Goal: Communication & Community: Participate in discussion

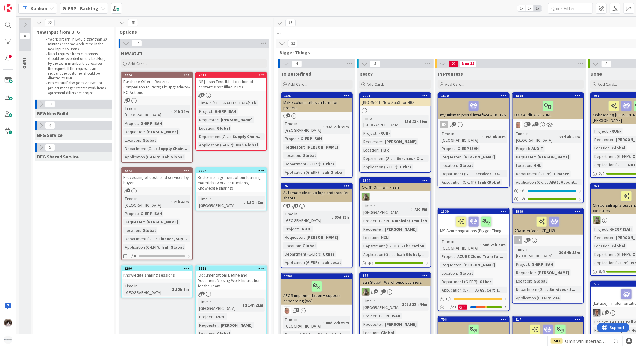
click at [38, 123] on icon at bounding box center [41, 125] width 7 height 7
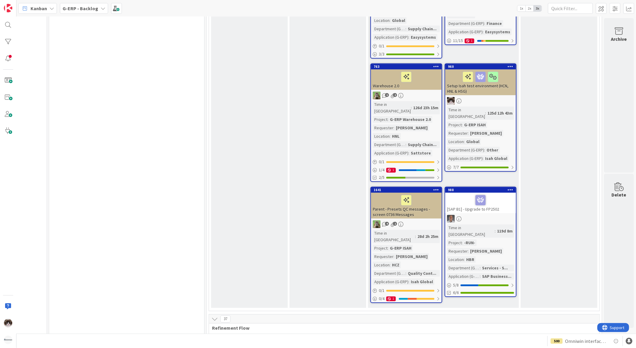
scroll to position [1025, 72]
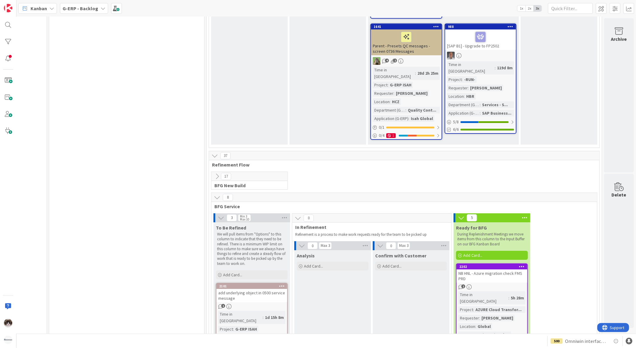
scroll to position [1259, 72]
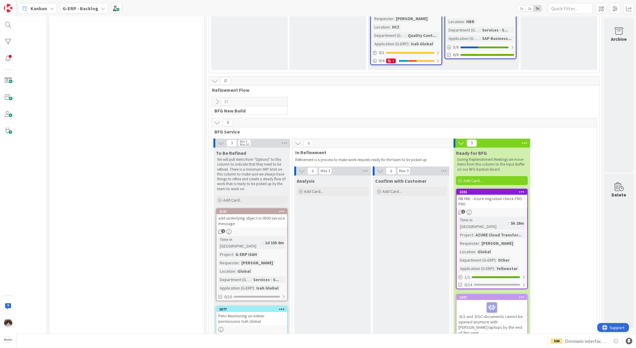
click at [505, 194] on div "NB HNL - Azure migration check FMS PRD" at bounding box center [492, 200] width 71 height 13
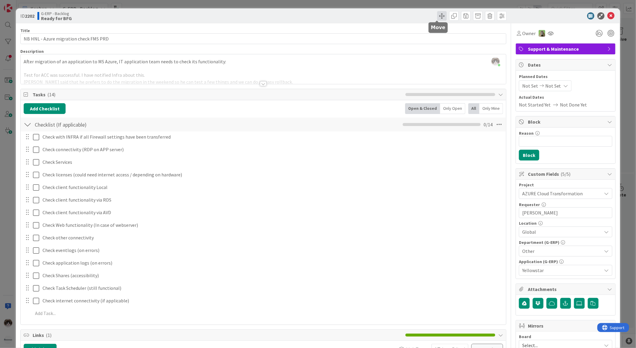
click at [439, 15] on span at bounding box center [442, 16] width 10 height 10
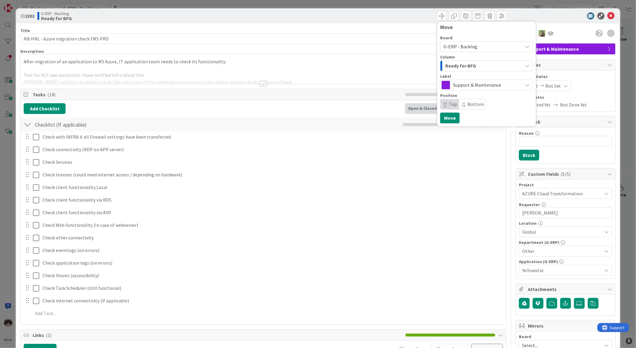
click at [474, 64] on div "Ready for BFG" at bounding box center [483, 66] width 79 height 10
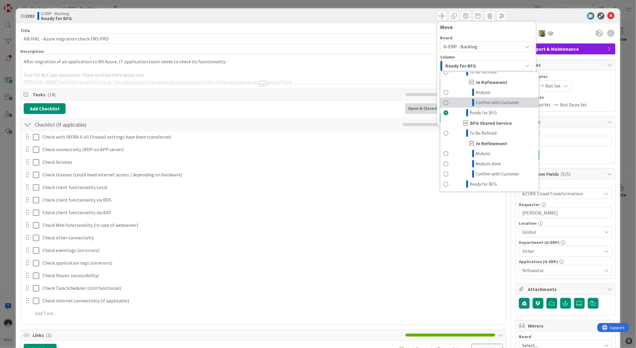
scroll to position [460, 0]
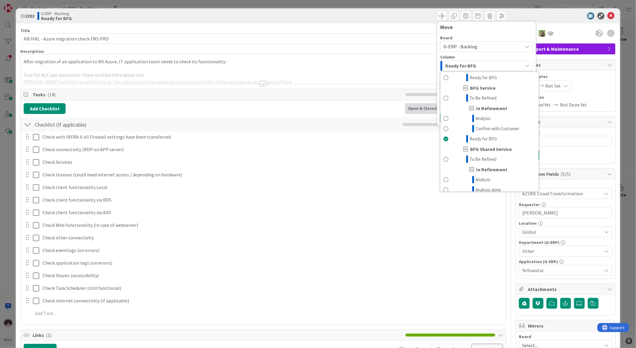
click at [609, 9] on div "ID 2202 G-ERP - Backlog Ready for BFG Move Board G-ERP - Backlog Column Ready f…" at bounding box center [318, 15] width 605 height 15
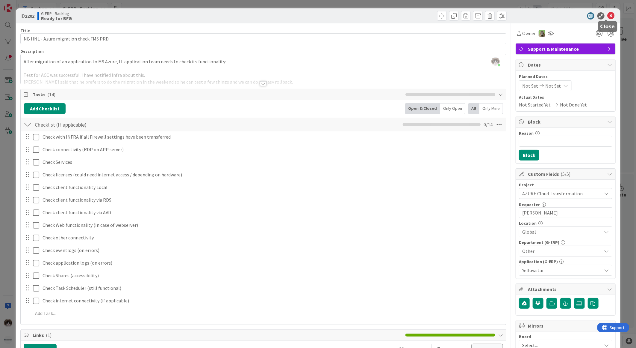
click at [608, 14] on icon at bounding box center [611, 15] width 7 height 7
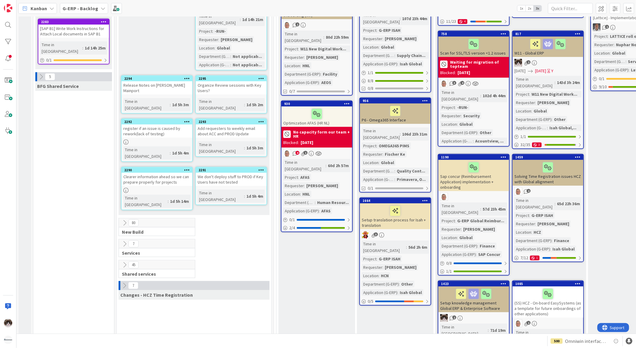
scroll to position [333, 0]
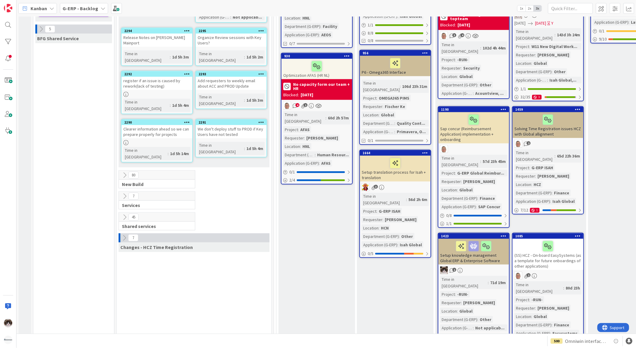
click at [123, 172] on icon at bounding box center [124, 175] width 7 height 7
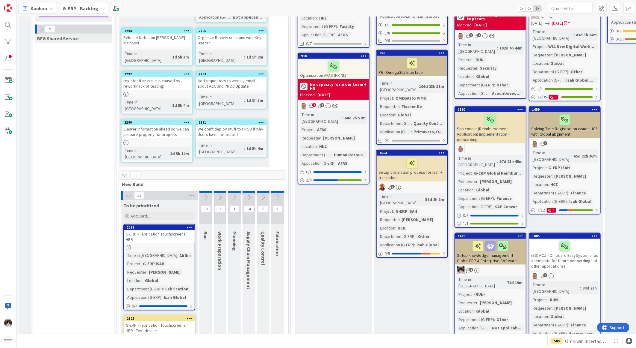
click at [123, 172] on icon at bounding box center [124, 175] width 7 height 7
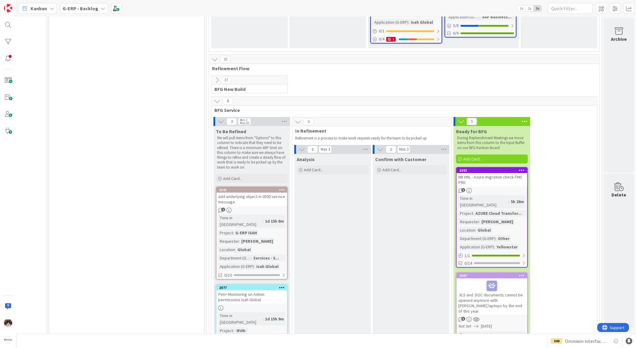
scroll to position [1165, 72]
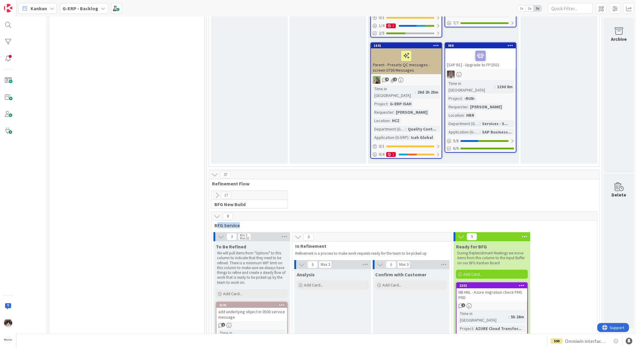
drag, startPoint x: 213, startPoint y: 146, endPoint x: 236, endPoint y: 148, distance: 23.2
click at [236, 222] on span "BFG Service" at bounding box center [402, 225] width 375 height 6
click at [214, 192] on icon at bounding box center [217, 195] width 7 height 7
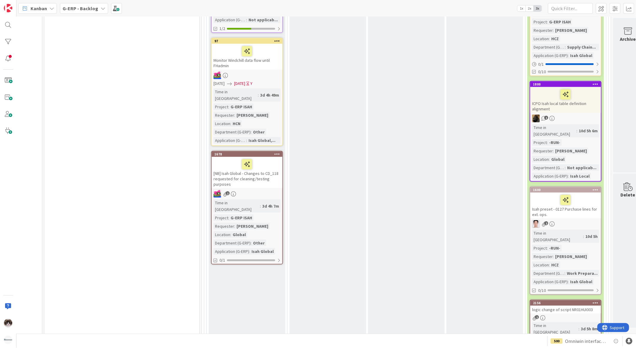
scroll to position [1964, 72]
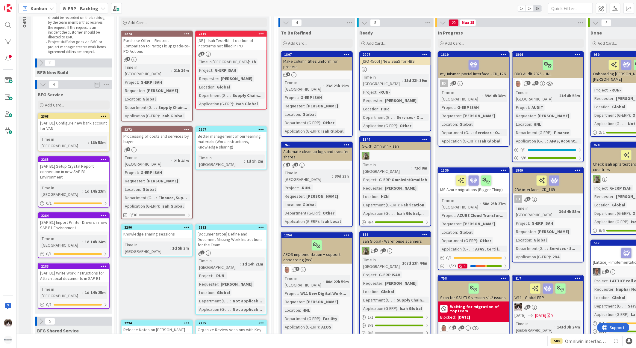
scroll to position [0, 0]
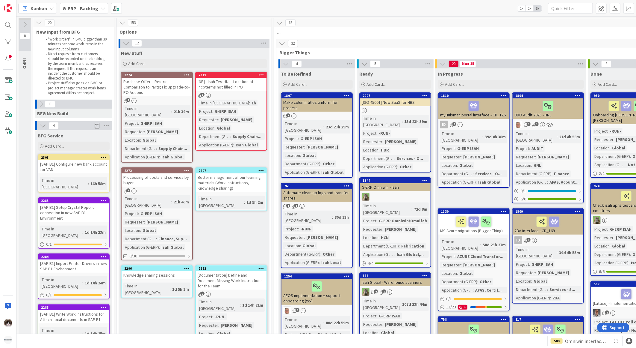
click at [179, 92] on div "2274 Purchase Offer – Restrict Comparison to Parts; Fix Upgrade-to-PO Actions 1…" at bounding box center [157, 117] width 72 height 91
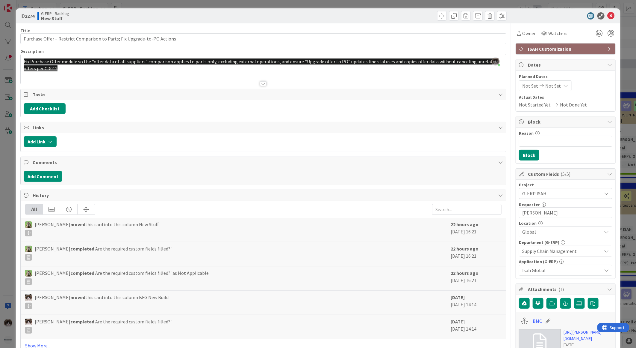
click at [97, 70] on div at bounding box center [264, 76] width 486 height 15
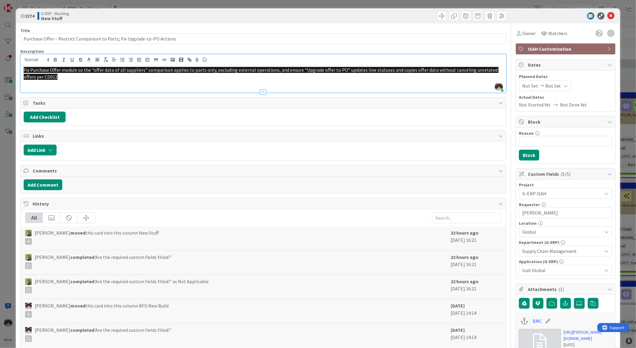
click at [112, 81] on div "Fix Purchase Offer module so the “offer data of all suppliers” comparison appli…" at bounding box center [264, 78] width 486 height 27
click at [109, 79] on p "Fix Purchase Offer module so the “offer data of all suppliers” comparison appli…" at bounding box center [264, 73] width 480 height 13
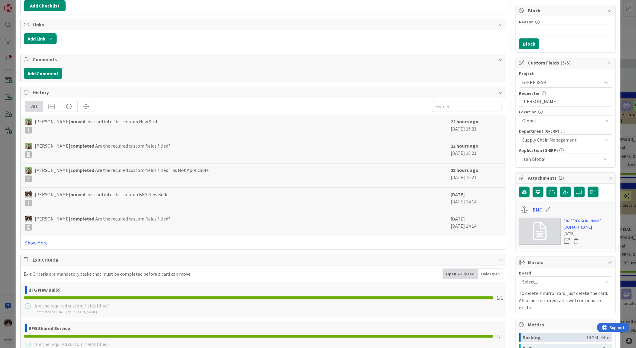
scroll to position [133, 0]
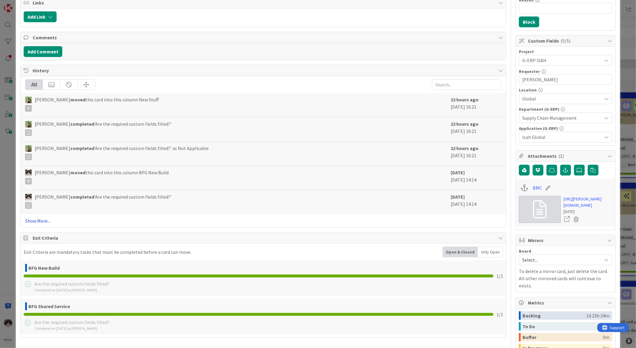
click at [43, 223] on link "Show More..." at bounding box center [263, 220] width 477 height 7
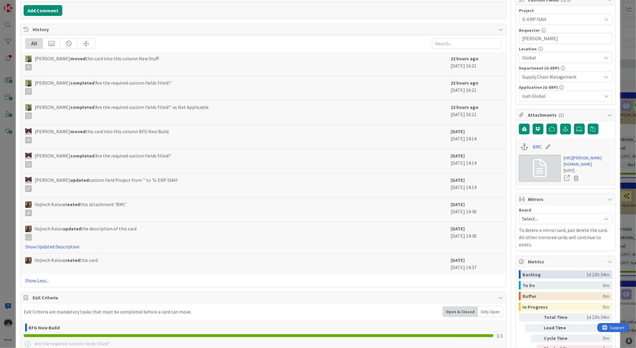
scroll to position [233, 0]
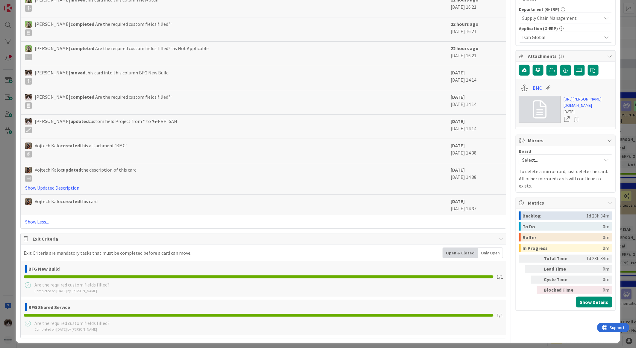
drag, startPoint x: 81, startPoint y: 73, endPoint x: 275, endPoint y: 80, distance: 194.3
click at [275, 80] on div "Kevin van Dijk moved this card into this column BFG New Build" at bounding box center [236, 77] width 423 height 16
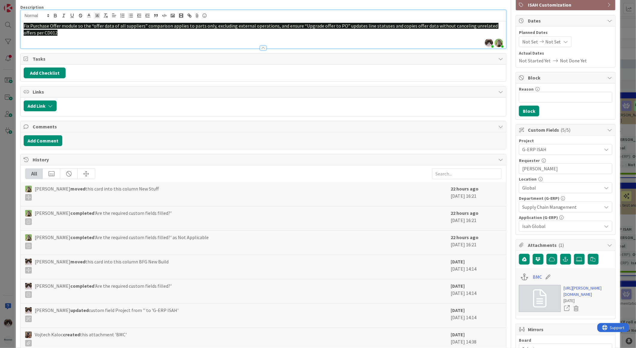
scroll to position [0, 0]
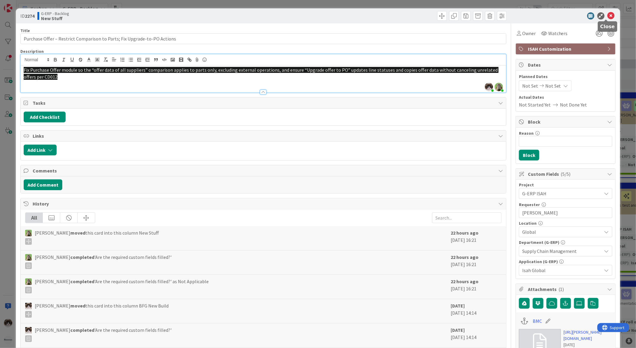
click at [608, 16] on icon at bounding box center [611, 15] width 7 height 7
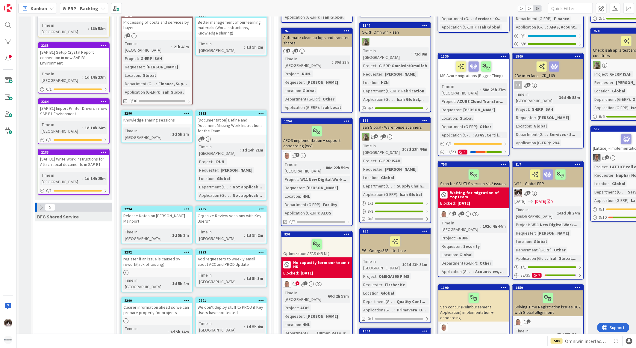
scroll to position [233, 0]
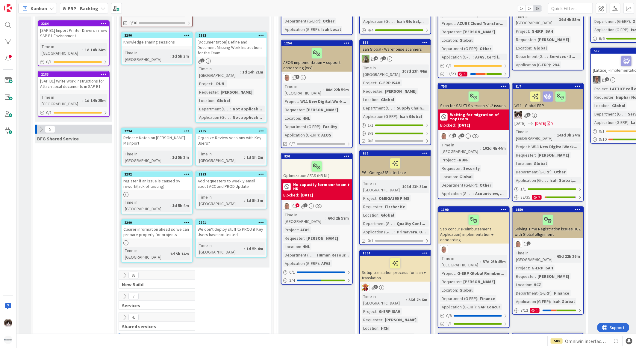
click at [121, 271] on button at bounding box center [125, 275] width 8 height 8
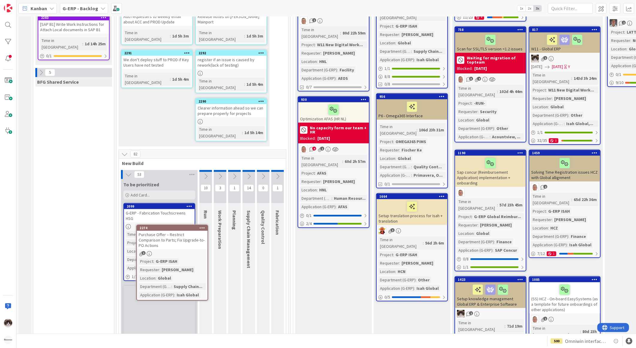
scroll to position [301, 0]
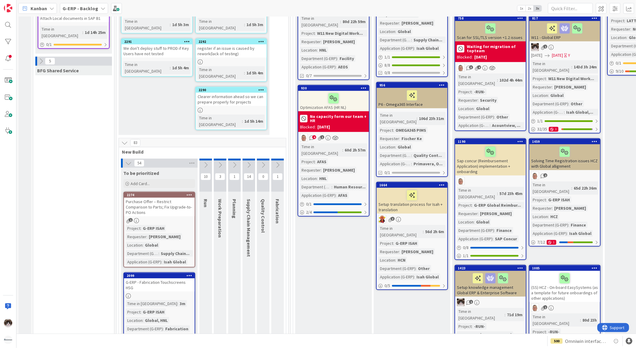
click at [175, 218] on div "1" at bounding box center [159, 220] width 71 height 5
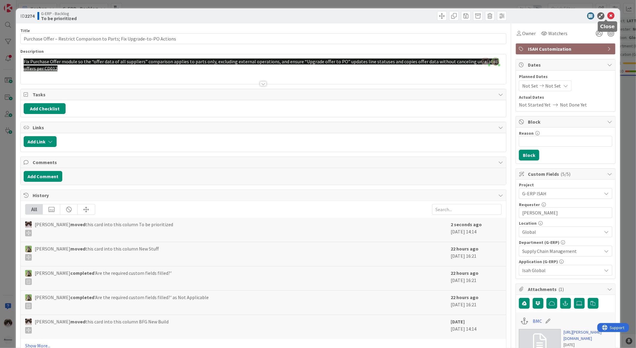
click at [608, 14] on icon at bounding box center [611, 15] width 7 height 7
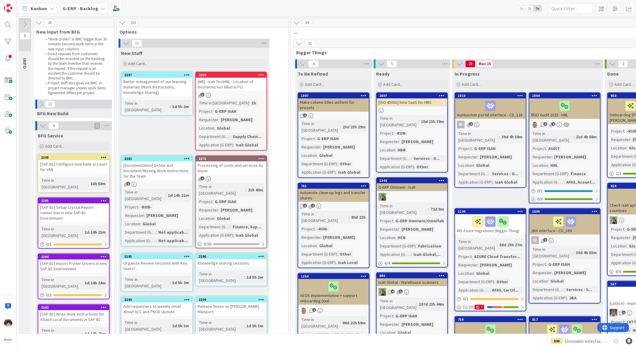
click at [232, 93] on div "3" at bounding box center [231, 95] width 71 height 5
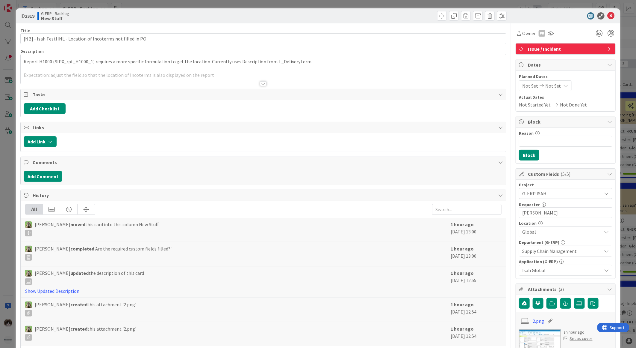
click at [265, 85] on div "Title 60 / 128 [NB] - Isah TestHNL - Location of Incoterms not filled in PO Des…" at bounding box center [263, 332] width 486 height 619
click at [264, 85] on div at bounding box center [263, 83] width 7 height 5
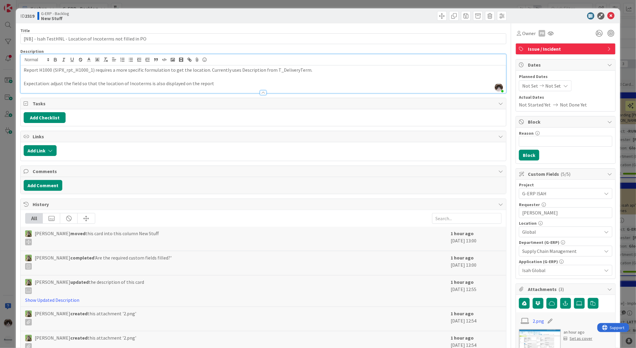
click at [554, 50] on span "Issue / Incident" at bounding box center [566, 48] width 77 height 7
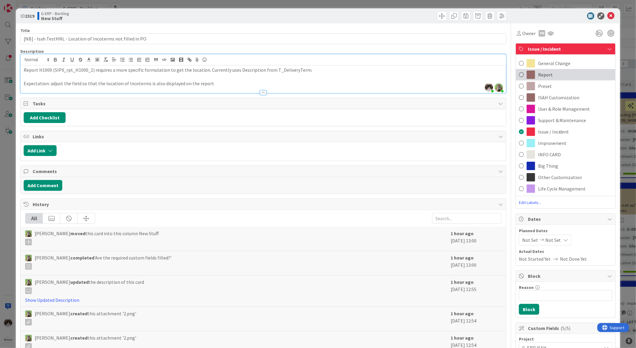
click at [552, 76] on div "Report" at bounding box center [565, 74] width 99 height 11
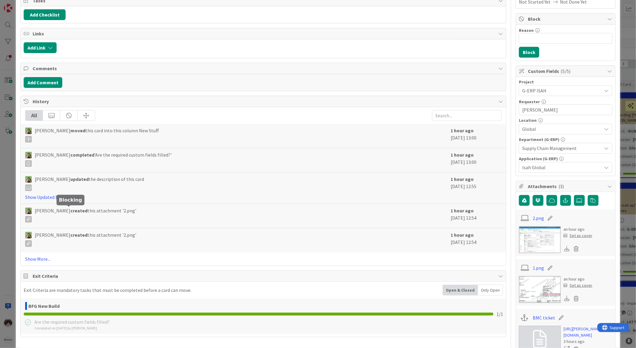
scroll to position [200, 0]
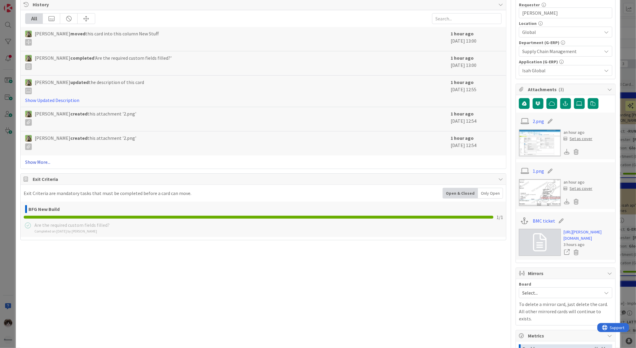
click at [41, 160] on link "Show More..." at bounding box center [263, 161] width 477 height 7
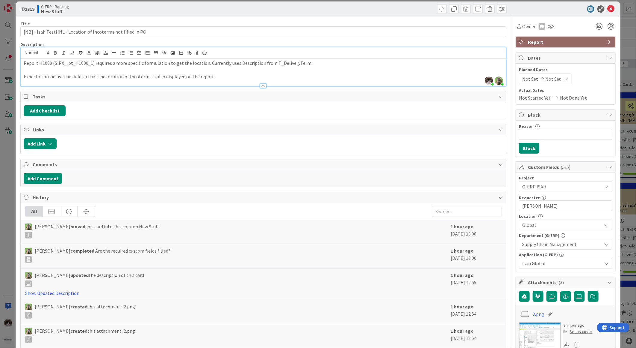
scroll to position [0, 0]
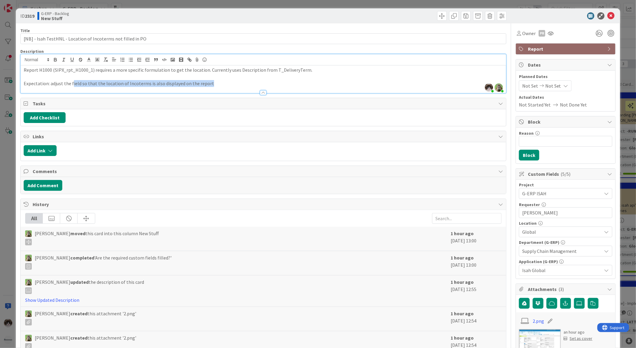
drag, startPoint x: 72, startPoint y: 84, endPoint x: 222, endPoint y: 86, distance: 150.4
click at [222, 86] on p "Expectation: adjust the field so that the location of Incoterms is also display…" at bounding box center [264, 83] width 480 height 7
click at [215, 87] on div at bounding box center [264, 90] width 486 height 6
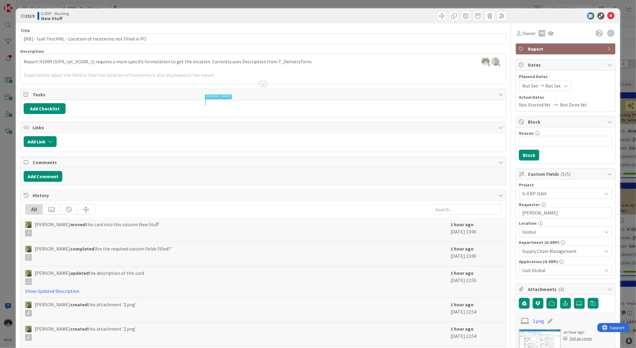
click at [197, 110] on div "Add Checklist" at bounding box center [264, 108] width 480 height 11
click at [491, 163] on span "Comments" at bounding box center [264, 162] width 463 height 7
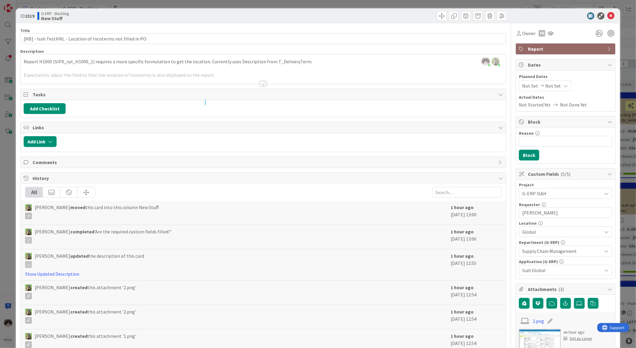
click at [493, 163] on div "Comments" at bounding box center [264, 162] width 486 height 11
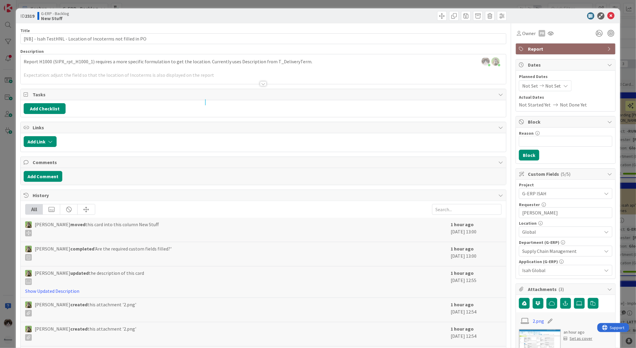
click at [260, 83] on div at bounding box center [263, 83] width 7 height 5
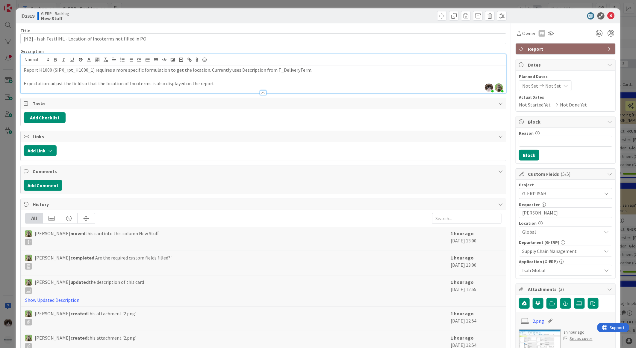
click at [225, 85] on p "Expectation: adjust the field so that the location of Incoterms is also display…" at bounding box center [264, 83] width 480 height 7
click at [219, 79] on p at bounding box center [264, 76] width 480 height 7
click at [305, 76] on p at bounding box center [264, 76] width 480 height 7
click at [306, 71] on p "Report H1000 (SIPX_rpt_H1000_1) requires a more specific formulation to get the…" at bounding box center [264, 70] width 480 height 7
click at [241, 79] on p at bounding box center [264, 76] width 480 height 7
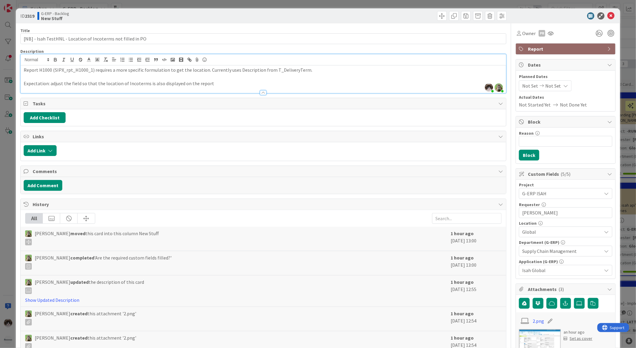
click at [239, 85] on p "Expectation: adjust the field so that the location of Incoterms is also display…" at bounding box center [264, 83] width 480 height 7
drag, startPoint x: 609, startPoint y: 14, endPoint x: 549, endPoint y: 35, distance: 63.6
click at [609, 14] on icon at bounding box center [611, 15] width 7 height 7
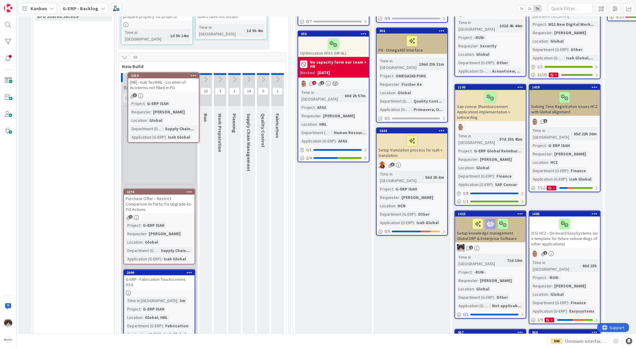
scroll to position [354, 0]
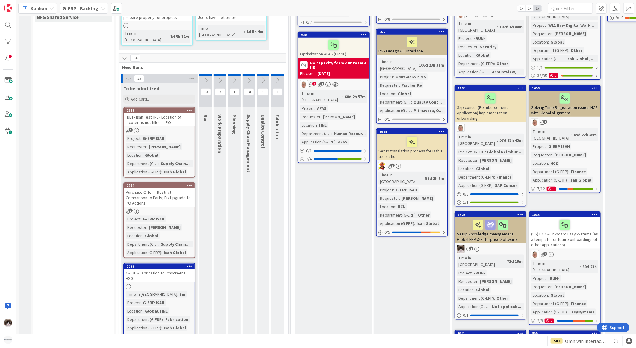
click at [171, 128] on div "3" at bounding box center [159, 130] width 71 height 5
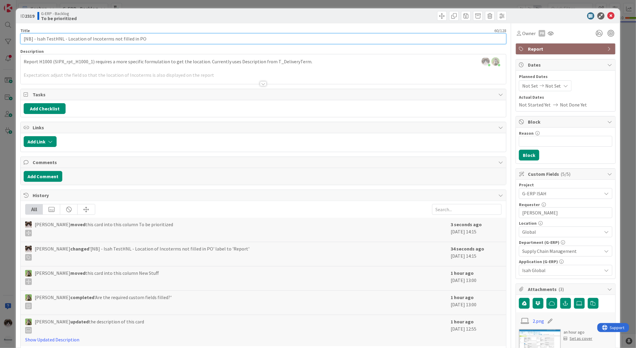
drag, startPoint x: 61, startPoint y: 38, endPoint x: 36, endPoint y: 40, distance: 24.7
click at [36, 40] on input "[NB] - Isah TestHNL - Location of Incoterms not filled in PO" at bounding box center [263, 38] width 486 height 11
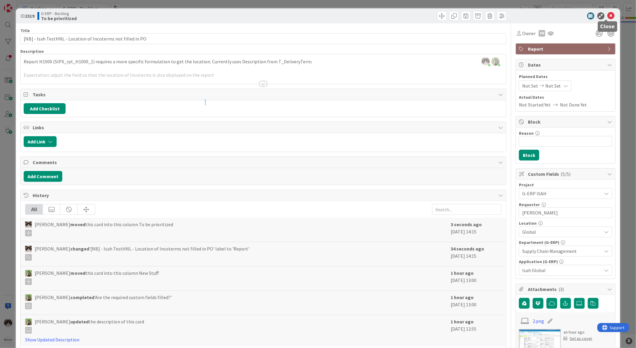
click at [608, 15] on icon at bounding box center [611, 15] width 7 height 7
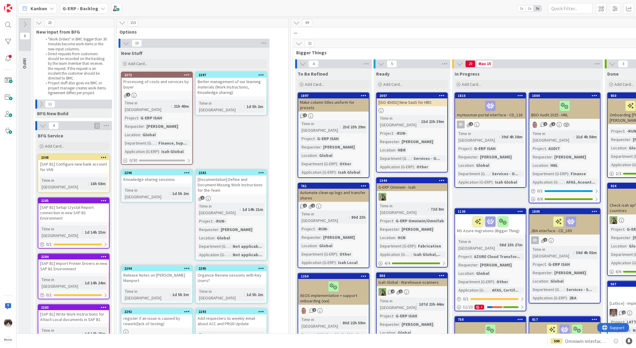
click at [142, 87] on div "Processing of costs and services by buyer" at bounding box center [157, 84] width 71 height 13
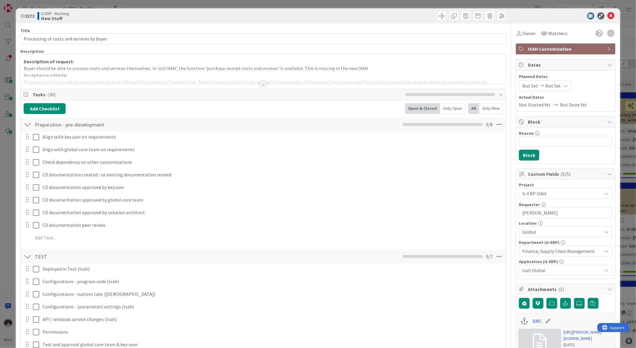
click at [261, 83] on div at bounding box center [263, 83] width 7 height 5
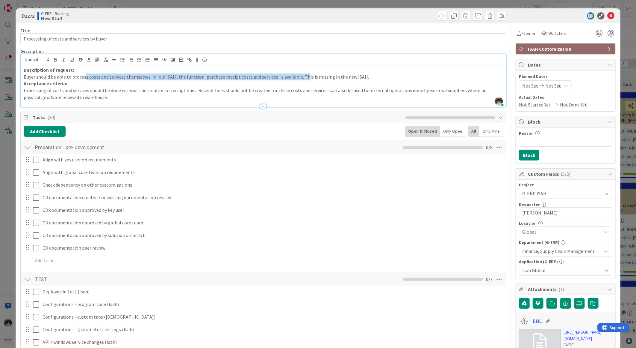
drag, startPoint x: 84, startPoint y: 78, endPoint x: 303, endPoint y: 80, distance: 218.5
click at [303, 80] on p "Buyer should be able to process costs and services themselves. In 'old ISAH', t…" at bounding box center [264, 76] width 480 height 7
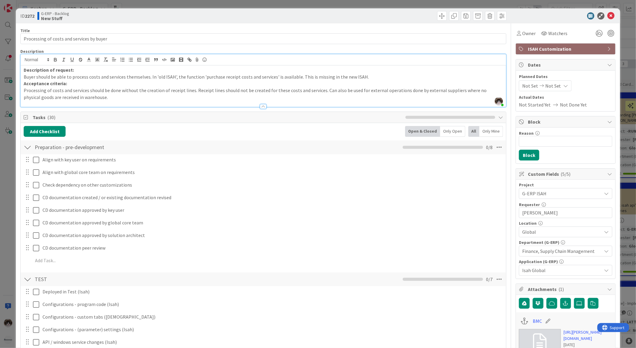
click at [165, 82] on p "Acceptance criteria:" at bounding box center [264, 83] width 480 height 7
click at [609, 13] on icon at bounding box center [611, 15] width 7 height 7
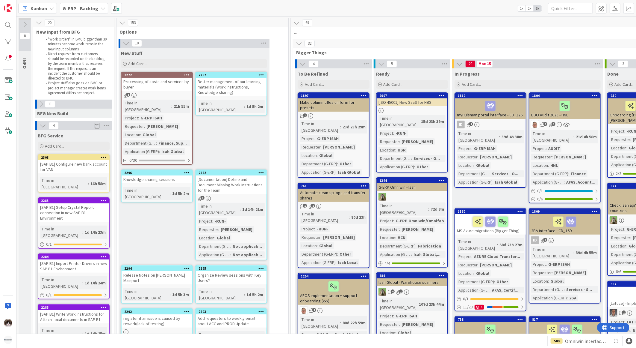
click at [159, 87] on div "Processing of costs and services by buyer" at bounding box center [157, 84] width 71 height 13
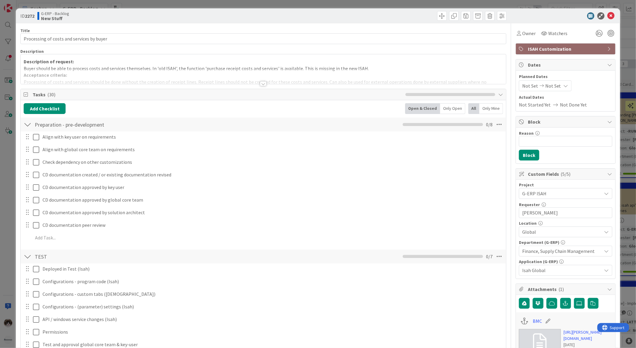
click at [264, 83] on div at bounding box center [263, 83] width 7 height 5
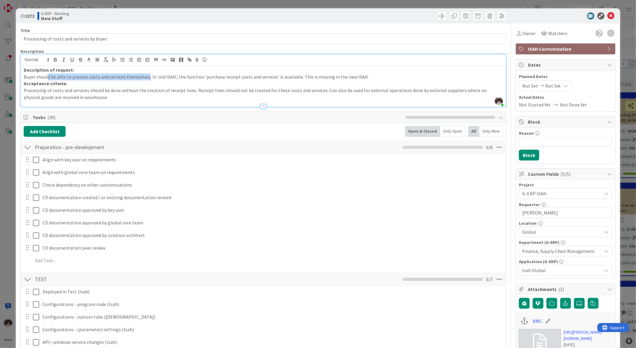
drag, startPoint x: 47, startPoint y: 76, endPoint x: 150, endPoint y: 78, distance: 103.1
click at [150, 78] on p "Buyer should be able to process costs and services themselves. In 'old ISAH', t…" at bounding box center [264, 76] width 480 height 7
click at [160, 82] on p "Acceptance criteria:" at bounding box center [264, 83] width 480 height 7
drag, startPoint x: 250, startPoint y: 77, endPoint x: 310, endPoint y: 71, distance: 60.9
click at [308, 70] on div "Description of request: Buyer should be able to process costs and services them…" at bounding box center [264, 85] width 486 height 41
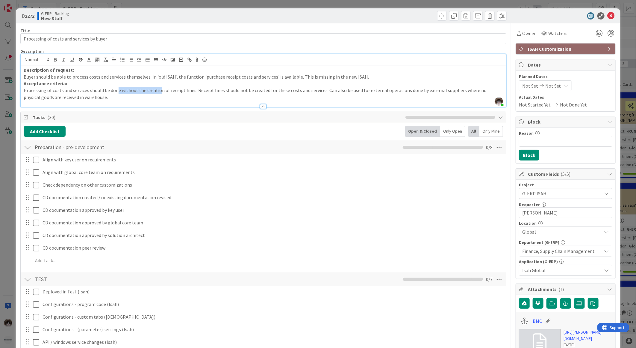
drag, startPoint x: 115, startPoint y: 91, endPoint x: 184, endPoint y: 92, distance: 69.2
click at [182, 91] on p "Processing of costs and services should be done without the creation of receipt…" at bounding box center [264, 93] width 480 height 13
click at [141, 84] on p "Acceptance criteria:" at bounding box center [264, 83] width 480 height 7
drag, startPoint x: 149, startPoint y: 76, endPoint x: 259, endPoint y: 74, distance: 110.0
click at [254, 74] on p "Buyer should be able to process costs and services themselves. In 'old ISAH', t…" at bounding box center [264, 76] width 480 height 7
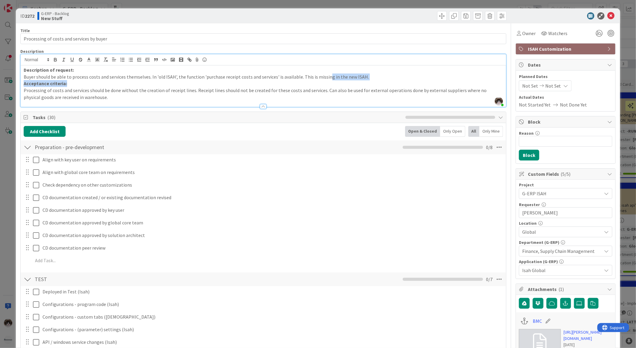
drag, startPoint x: 298, startPoint y: 80, endPoint x: 368, endPoint y: 78, distance: 69.3
click at [357, 78] on div "Description of request: Buyer should be able to process costs and services them…" at bounding box center [264, 85] width 486 height 41
click at [370, 79] on p "Buyer should be able to process costs and services themselves. In 'old ISAH', t…" at bounding box center [264, 76] width 480 height 7
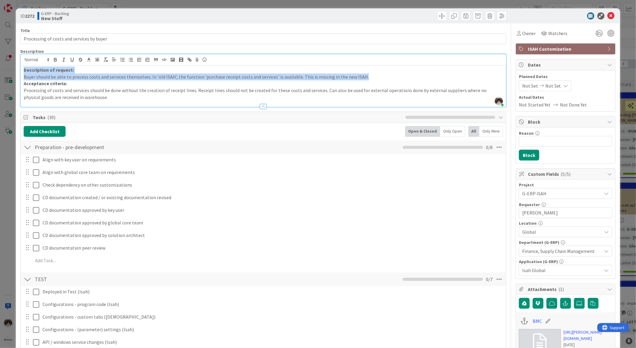
drag, startPoint x: 366, startPoint y: 77, endPoint x: -16, endPoint y: 67, distance: 382.8
click at [0, 67] on html "Kanban G-ERP - Backlog 1x 2x 3x 8 INFO This column contains information cards t…" at bounding box center [318, 174] width 636 height 348
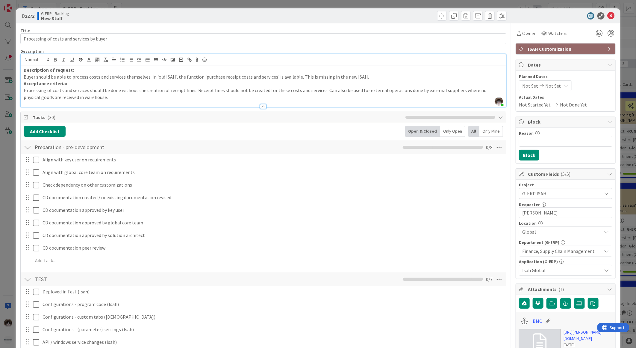
click at [142, 83] on p "Acceptance criteria:" at bounding box center [264, 83] width 480 height 7
click at [608, 13] on icon at bounding box center [611, 15] width 7 height 7
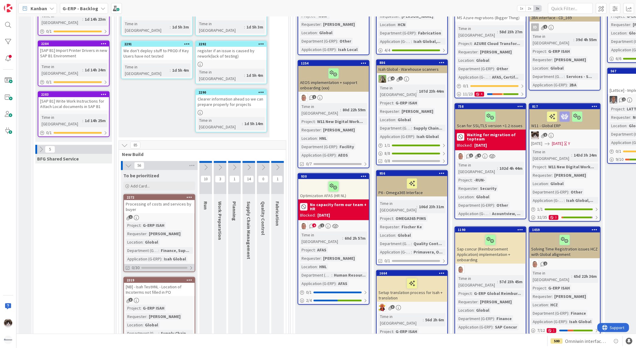
scroll to position [215, 0]
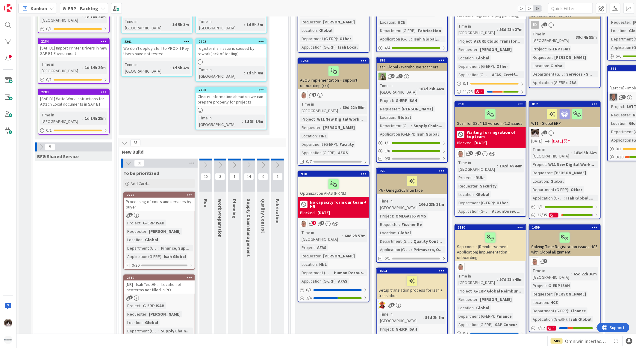
click at [181, 191] on div "2272 Processing of costs and services by buyer 1 Project : G-ERP ISAH Requester…" at bounding box center [159, 230] width 72 height 78
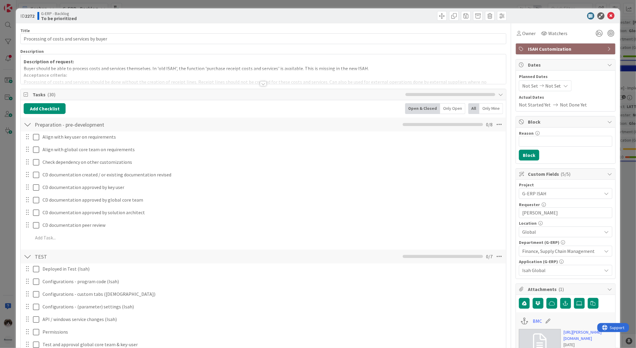
scroll to position [399, 0]
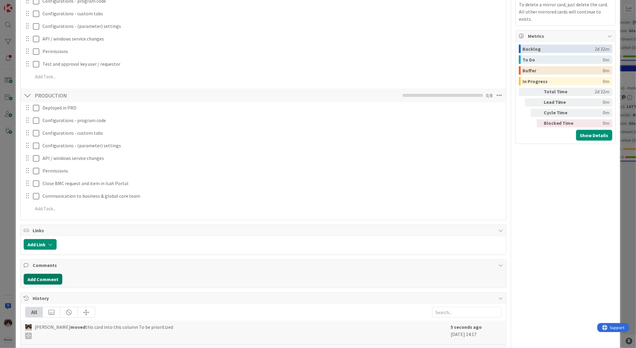
click at [45, 283] on button "Add Comment" at bounding box center [43, 279] width 39 height 11
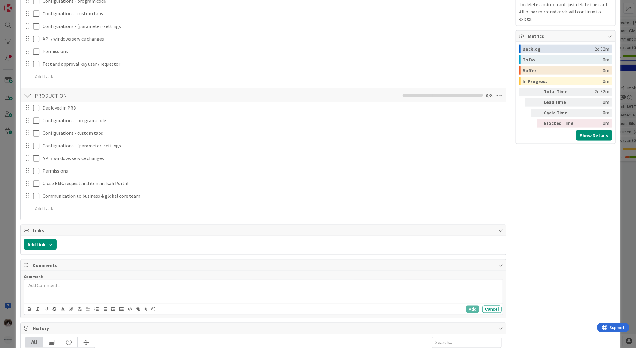
scroll to position [0, 0]
click at [467, 311] on button "Add" at bounding box center [472, 308] width 13 height 7
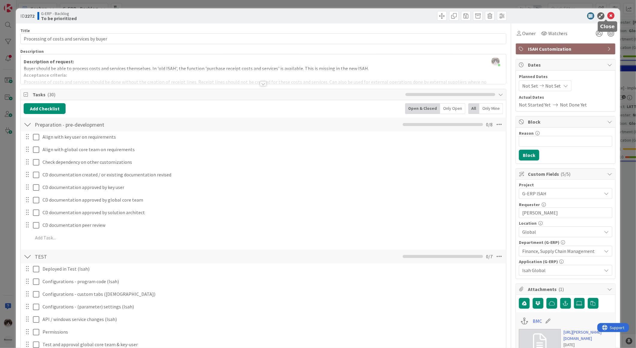
click at [609, 16] on icon at bounding box center [611, 15] width 7 height 7
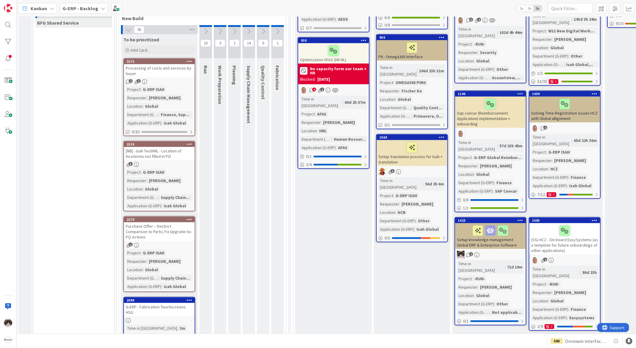
scroll to position [149, 0]
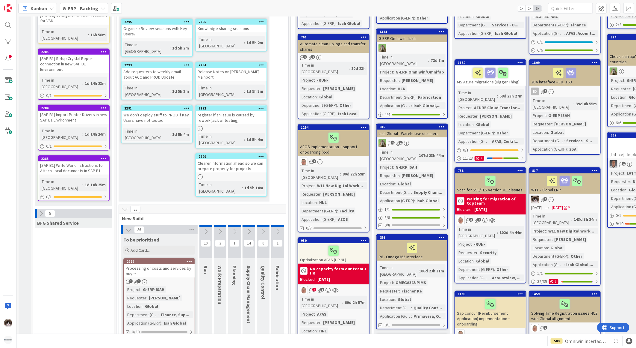
click at [129, 226] on icon at bounding box center [128, 229] width 7 height 7
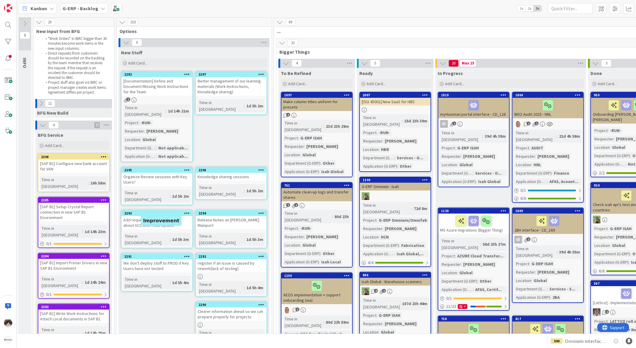
scroll to position [0, 0]
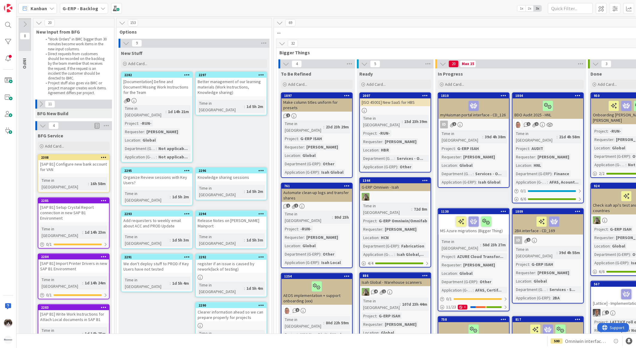
click at [41, 125] on icon at bounding box center [43, 125] width 7 height 7
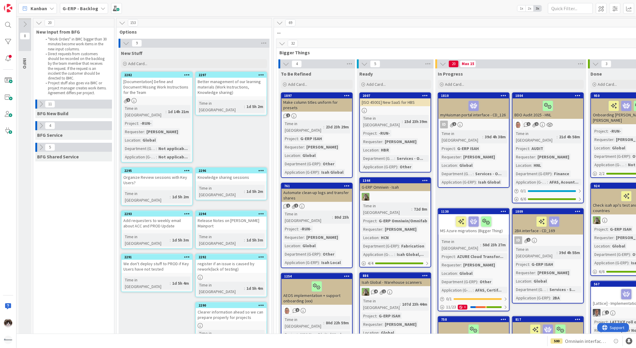
click at [43, 139] on div "BFG Service" at bounding box center [73, 135] width 77 height 10
click at [37, 108] on div at bounding box center [36, 103] width 2 height 9
click at [39, 104] on icon at bounding box center [41, 104] width 7 height 7
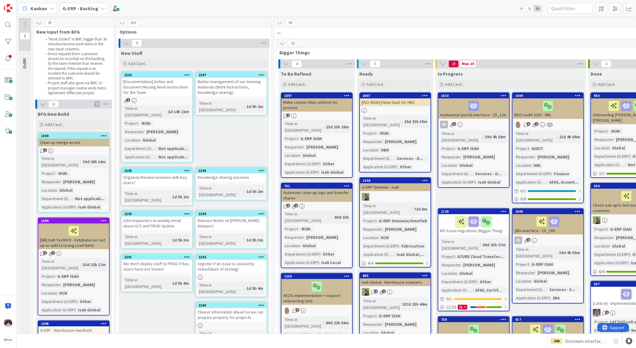
click at [41, 108] on div "BFG New Build" at bounding box center [73, 112] width 77 height 8
click at [42, 106] on icon at bounding box center [43, 104] width 7 height 7
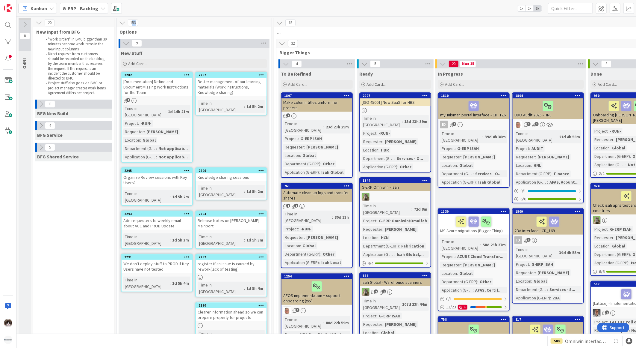
drag, startPoint x: 131, startPoint y: 24, endPoint x: 136, endPoint y: 25, distance: 5.1
click at [136, 25] on span "153" at bounding box center [133, 22] width 10 height 7
drag, startPoint x: 136, startPoint y: 25, endPoint x: 133, endPoint y: 24, distance: 3.4
click at [133, 24] on span "153" at bounding box center [133, 22] width 10 height 7
drag, startPoint x: 131, startPoint y: 23, endPoint x: 138, endPoint y: 24, distance: 7.0
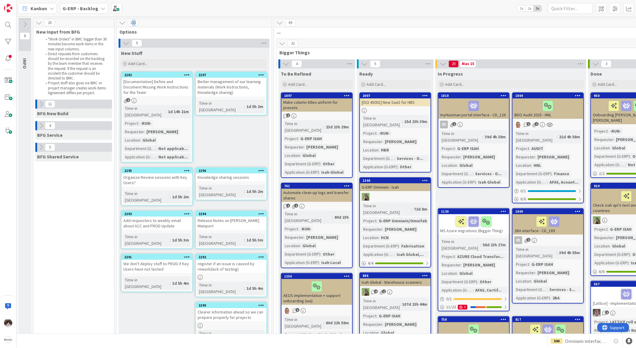
click at [138, 24] on span "153" at bounding box center [133, 22] width 10 height 7
drag, startPoint x: 138, startPoint y: 24, endPoint x: 211, endPoint y: 46, distance: 75.7
click at [211, 46] on div "9" at bounding box center [194, 43] width 151 height 9
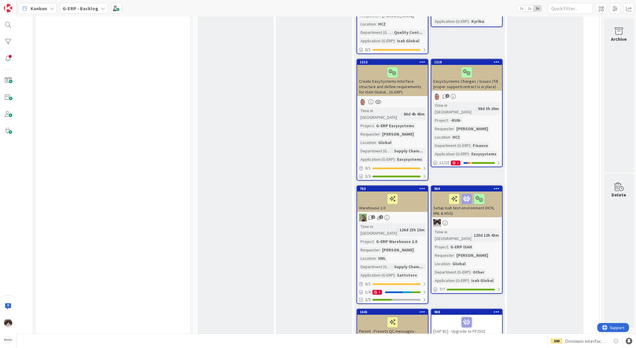
scroll to position [1032, 86]
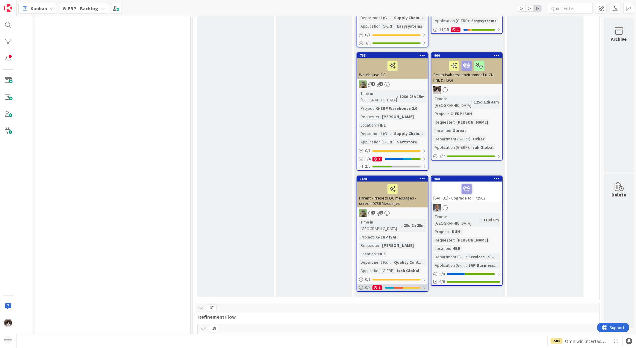
click at [423, 285] on div at bounding box center [425, 287] width 4 height 5
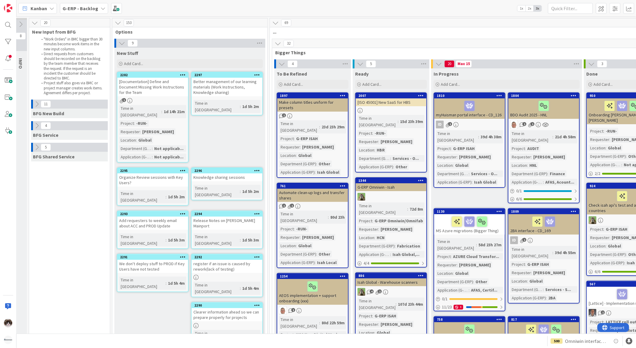
scroll to position [0, 0]
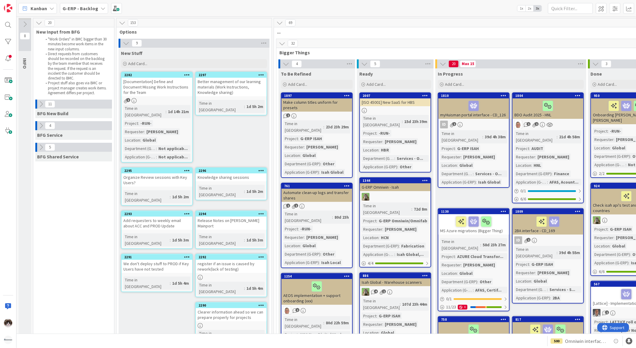
click at [224, 135] on div "New Stuff Add Card... 2297 Better management of our learning materials (Work In…" at bounding box center [194, 199] width 151 height 302
